Goal: Navigation & Orientation: Find specific page/section

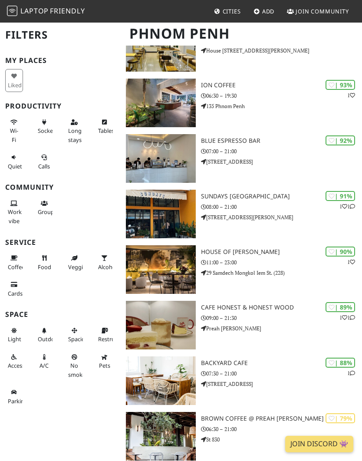
scroll to position [324, 0]
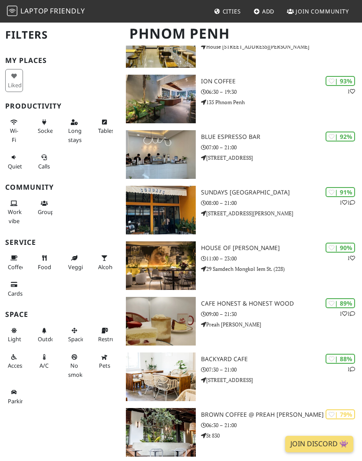
click at [173, 255] on img at bounding box center [161, 265] width 70 height 49
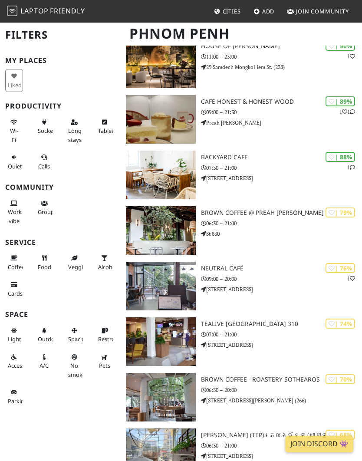
scroll to position [556, 0]
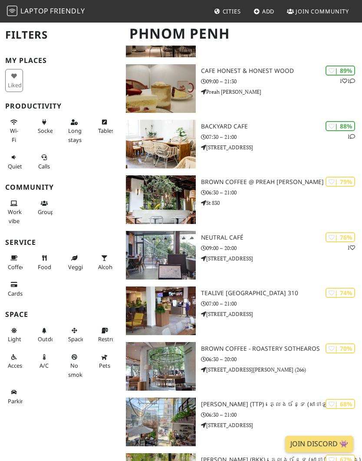
click at [179, 249] on img at bounding box center [161, 255] width 70 height 49
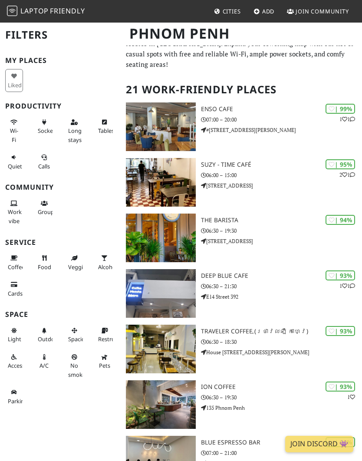
scroll to position [26, 0]
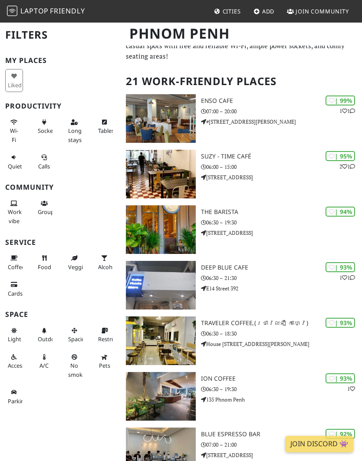
click at [226, 205] on div "| 94% The Barista 06:30 – 19:30 35 Preah Ang Phanavong St. (240)" at bounding box center [281, 229] width 161 height 49
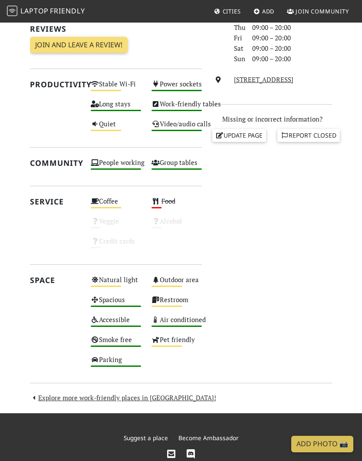
scroll to position [273, 0]
